Goal: Find specific page/section: Find specific page/section

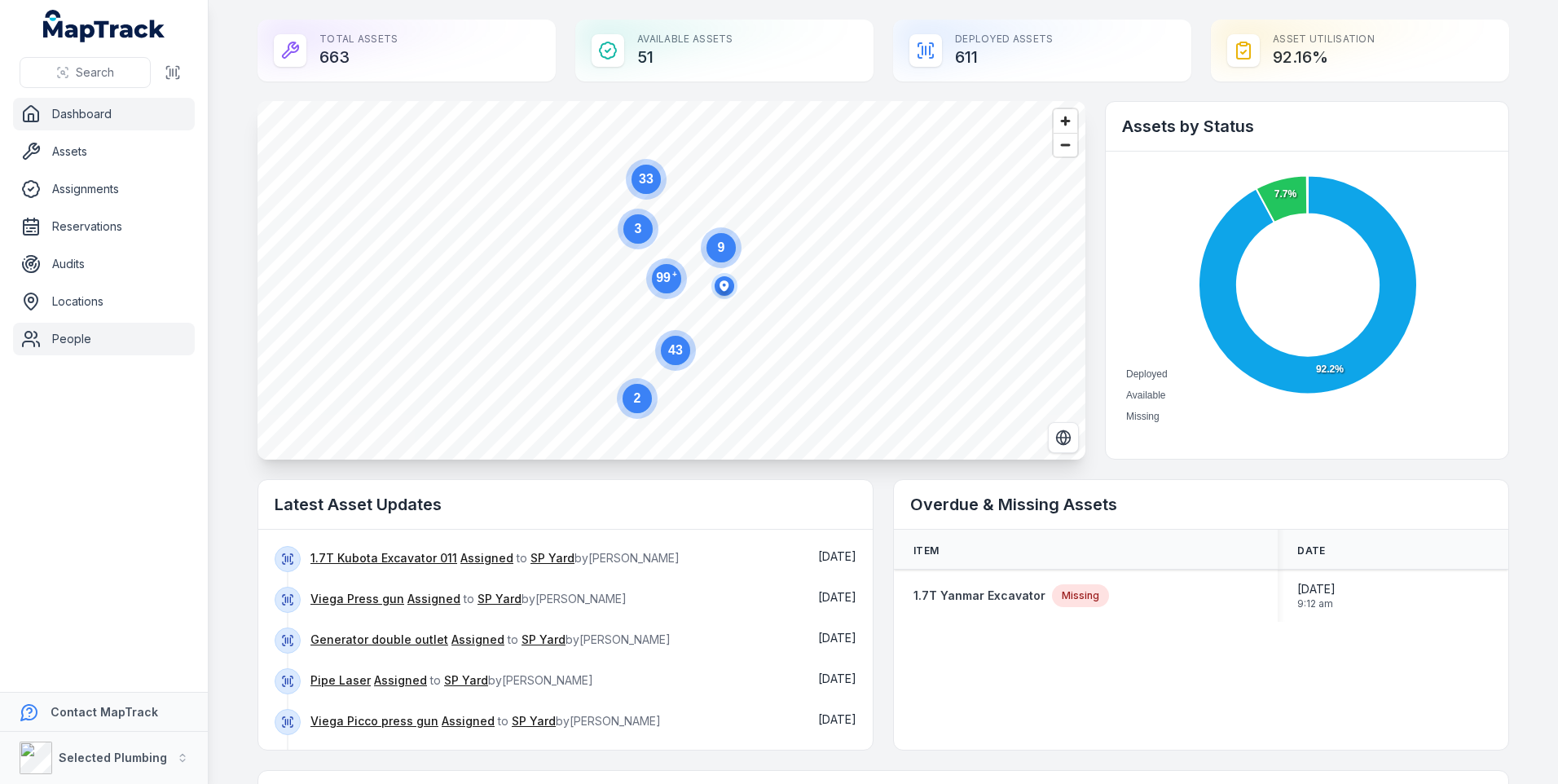
click at [41, 338] on link "People" at bounding box center [104, 339] width 182 height 32
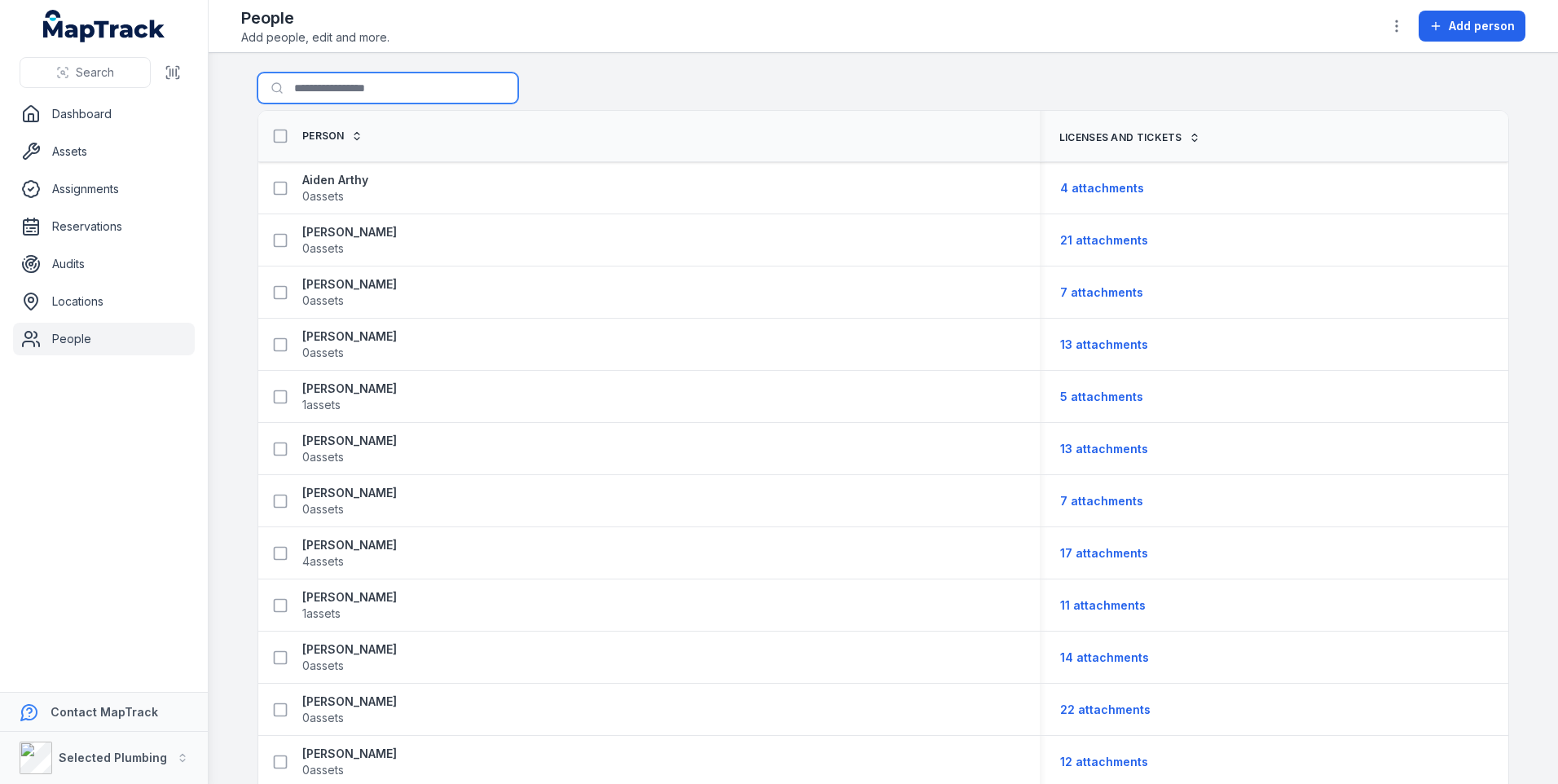
click at [299, 88] on input "Search for people" at bounding box center [388, 88] width 261 height 31
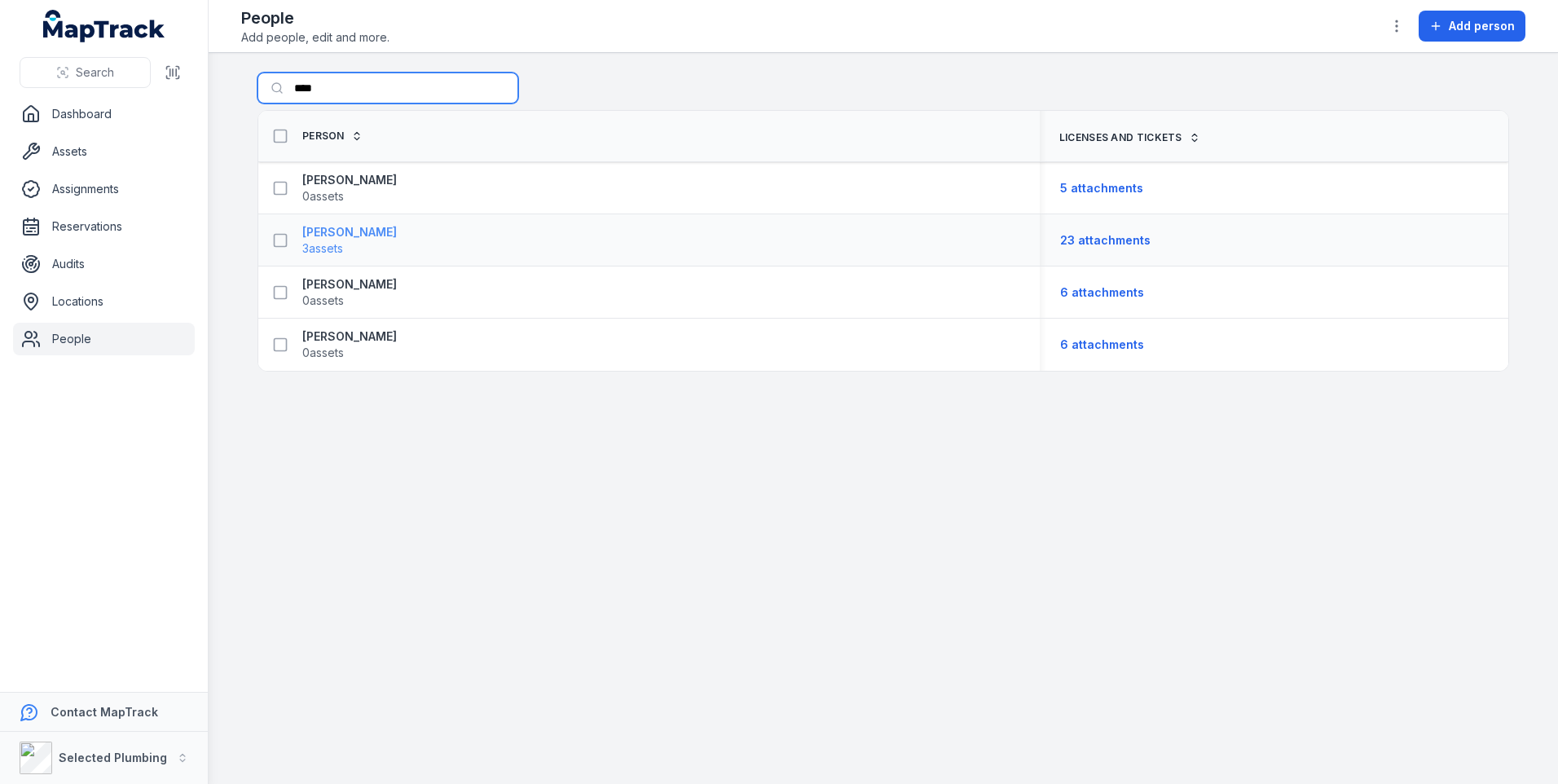
type input "****"
click at [354, 242] on span "3 assets" at bounding box center [350, 249] width 95 height 16
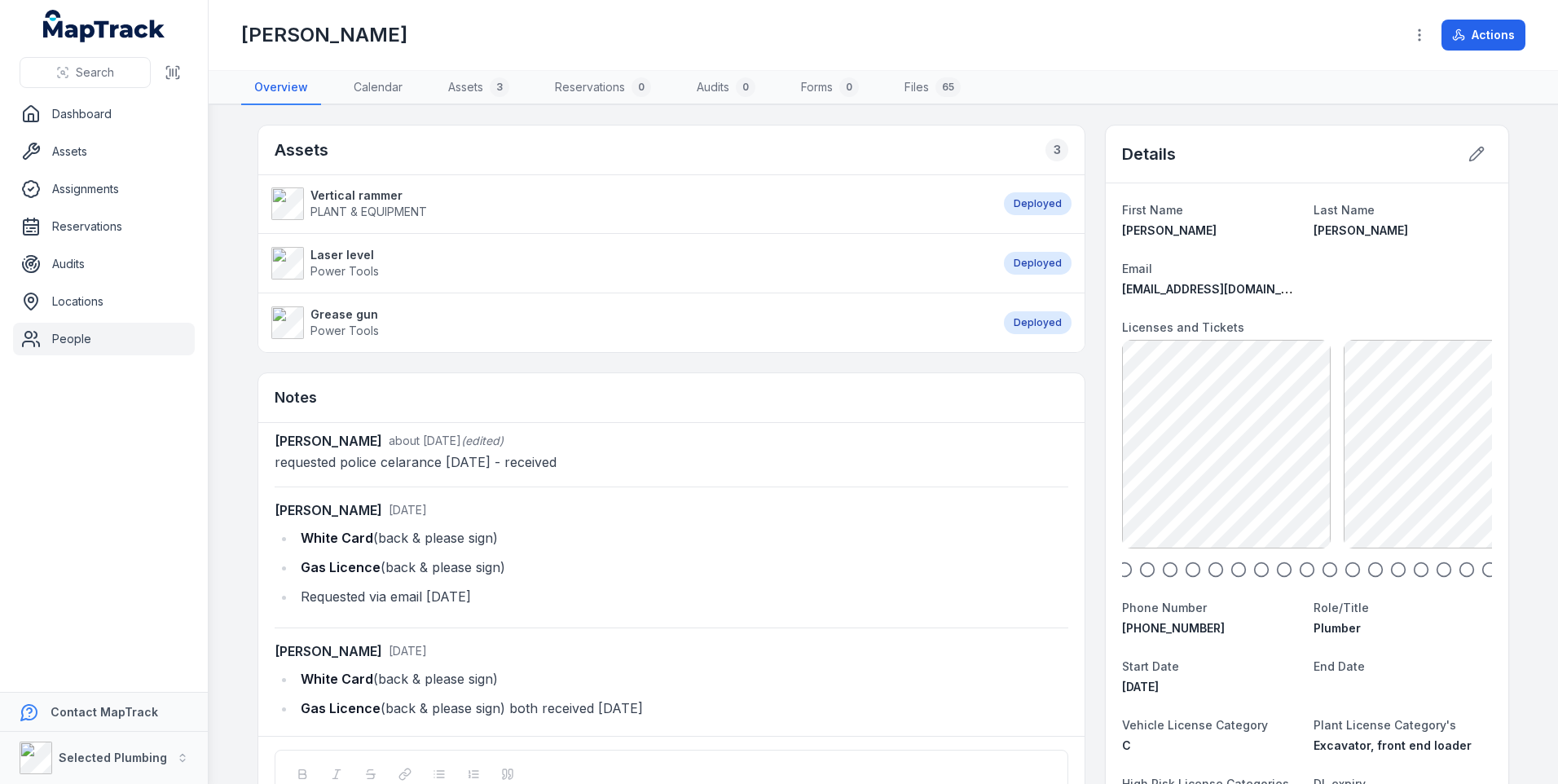
click at [1139, 571] on icon "button" at bounding box center [1147, 569] width 16 height 16
click at [1164, 570] on icon "button" at bounding box center [1171, 569] width 16 height 16
click at [1185, 570] on icon "button" at bounding box center [1193, 569] width 16 height 16
click at [1209, 570] on icon "button" at bounding box center [1216, 569] width 16 height 16
click at [1231, 569] on icon "button" at bounding box center [1239, 569] width 16 height 16
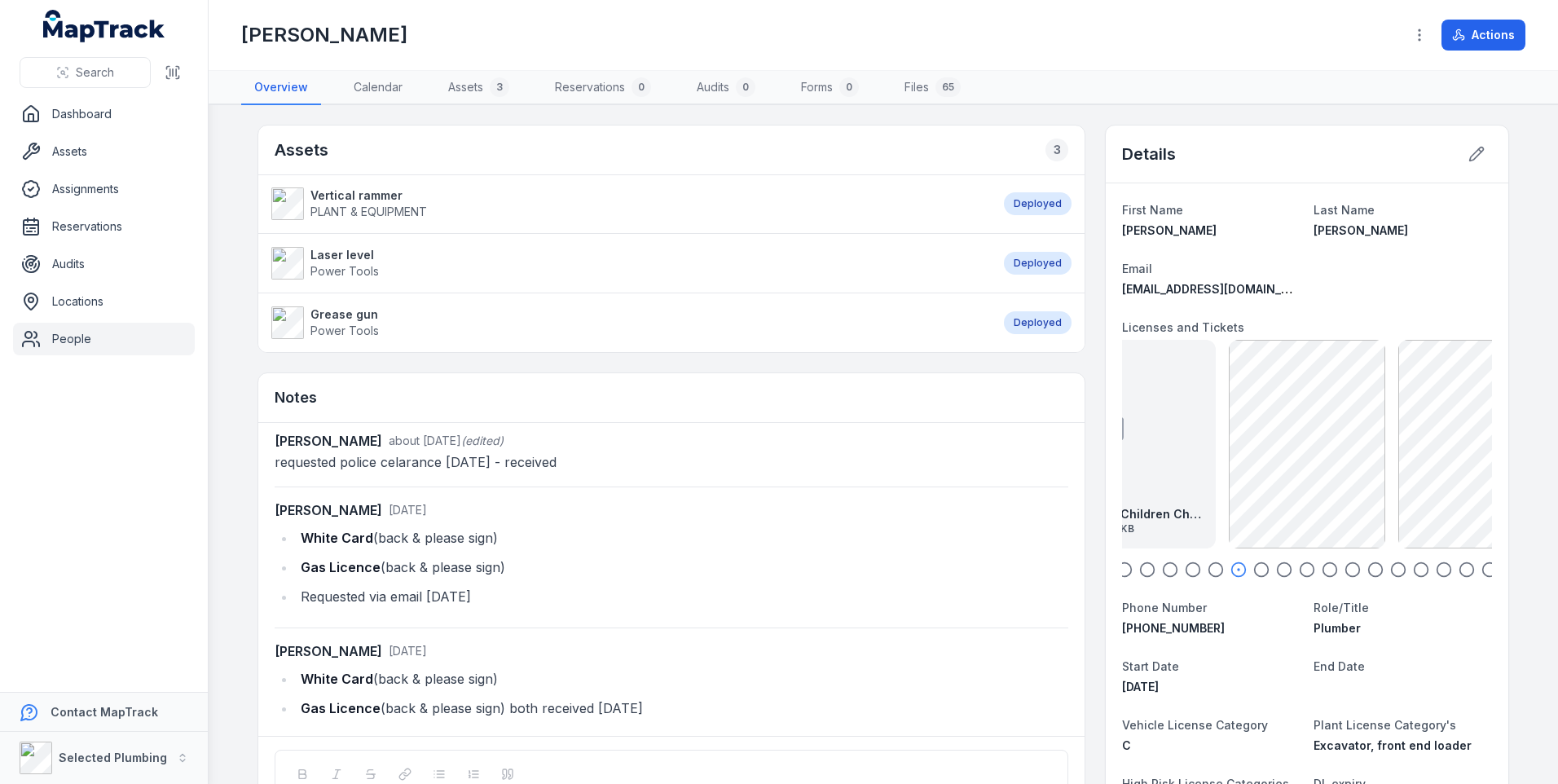
click at [1257, 569] on icon "button" at bounding box center [1262, 569] width 16 height 16
click at [1278, 569] on icon "button" at bounding box center [1284, 569] width 16 height 16
click at [1317, 513] on strong "JC-Police Clearance exp [DATE]" at bounding box center [1308, 514] width 182 height 16
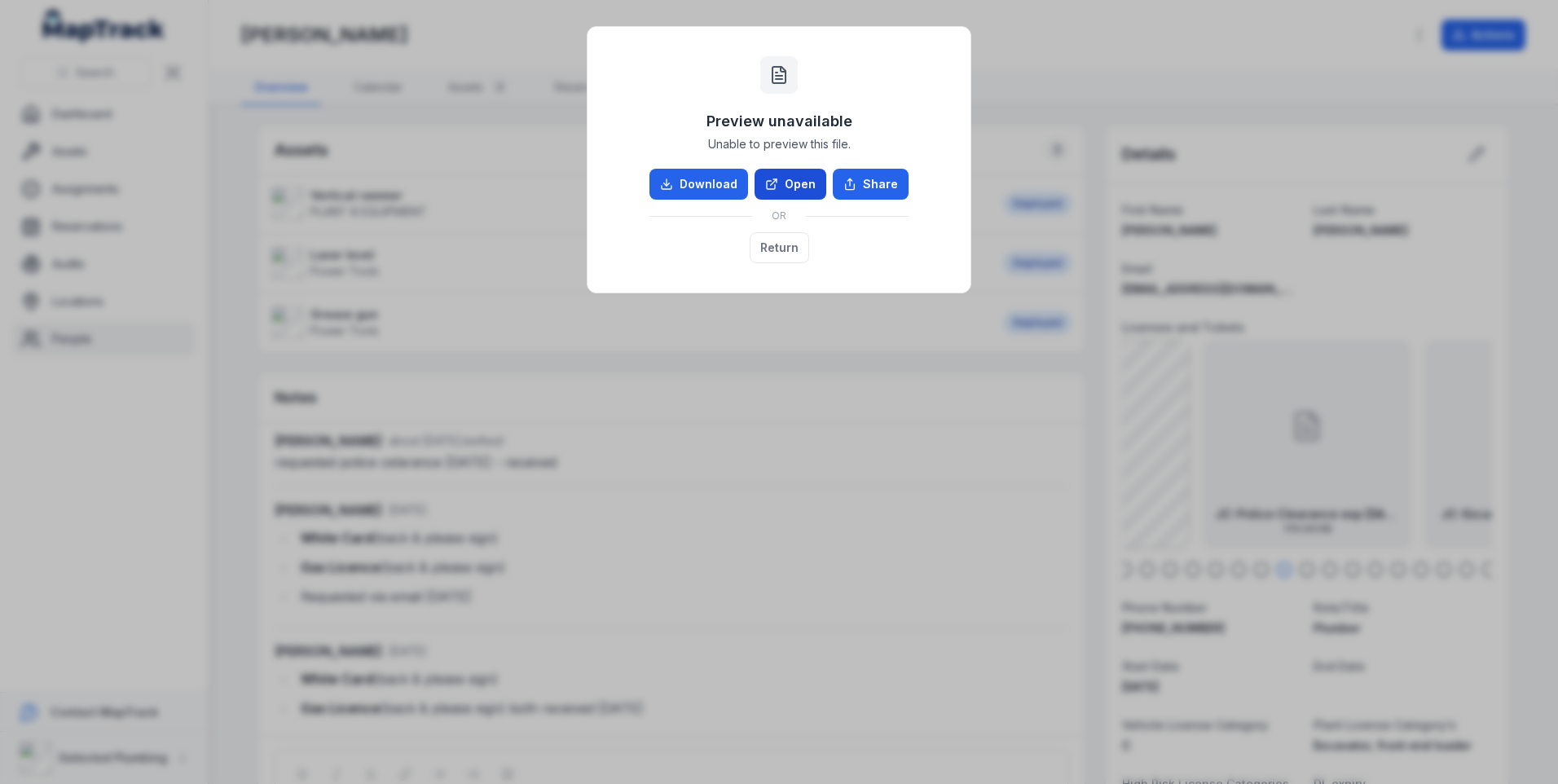
click at [785, 182] on link "Open" at bounding box center [791, 184] width 72 height 31
click at [901, 421] on div "Preview unavailable Unable to preview this file. Download Open Share OR Return" at bounding box center [779, 392] width 1558 height 784
click at [1107, 58] on div "Preview unavailable Unable to preview this file. Download Open Share OR Return" at bounding box center [779, 392] width 1558 height 784
click at [781, 249] on button "Return" at bounding box center [779, 248] width 60 height 31
